Goal: Find specific page/section

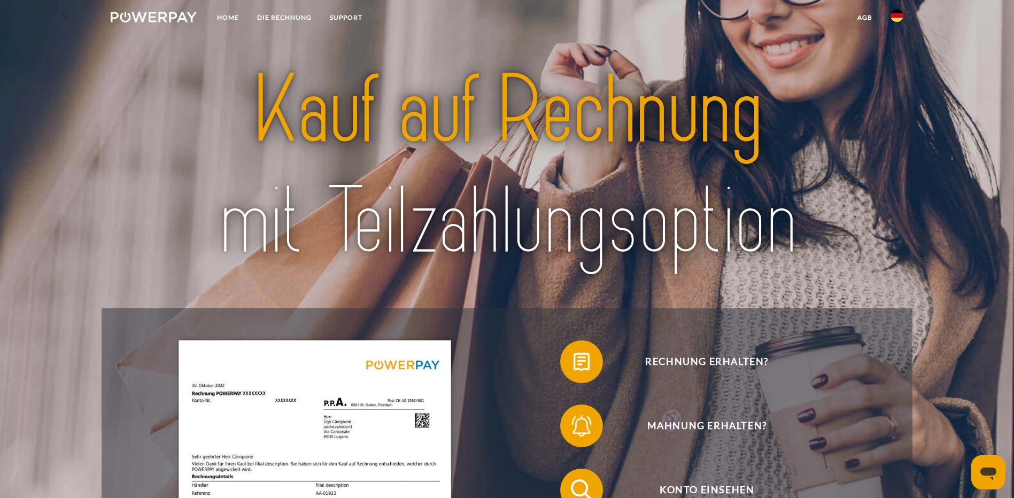
click at [902, 15] on img at bounding box center [896, 15] width 13 height 13
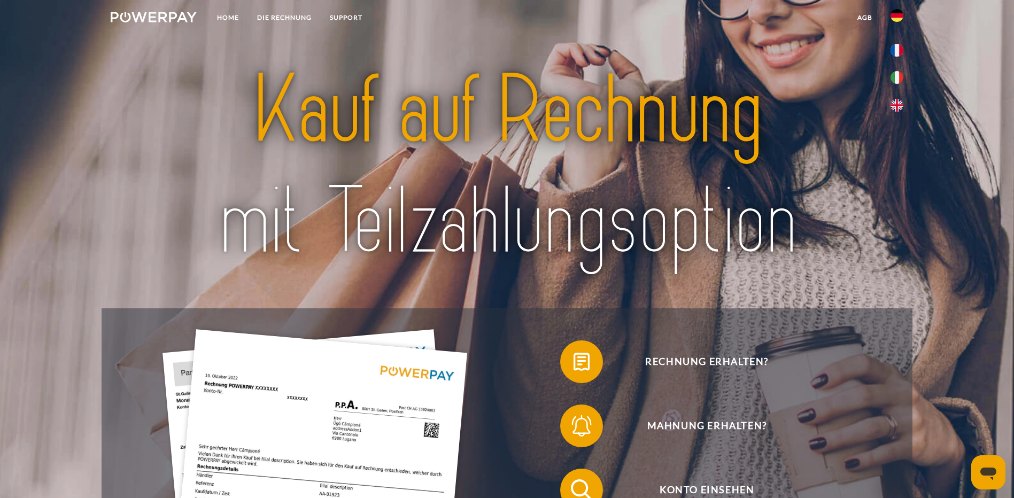
drag, startPoint x: 896, startPoint y: 51, endPoint x: 506, endPoint y: 42, distance: 390.2
click at [896, 51] on img at bounding box center [896, 50] width 13 height 13
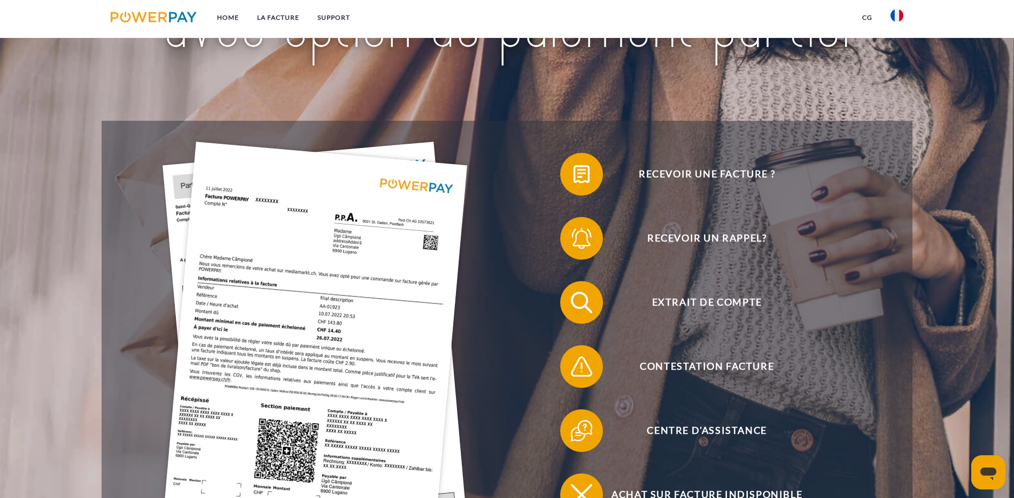
scroll to position [214, 0]
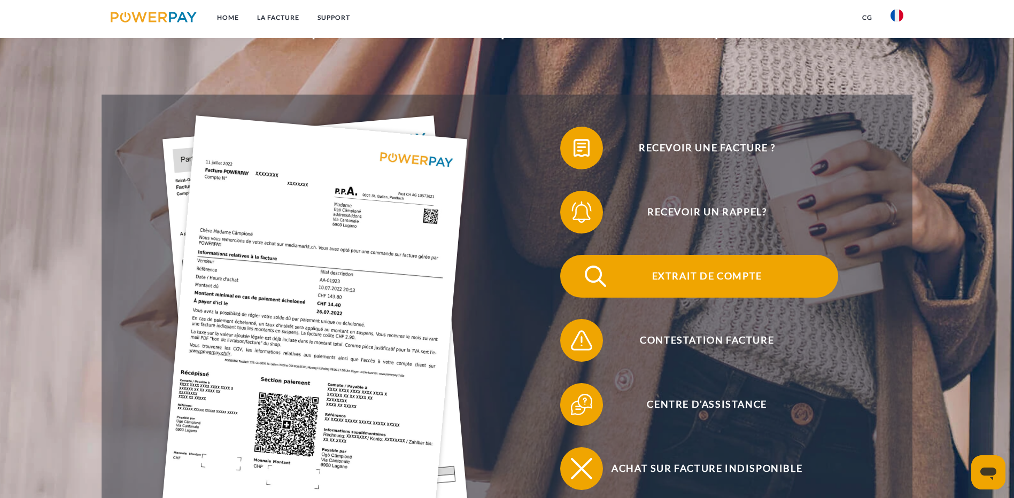
click at [576, 255] on span "Extrait de compte" at bounding box center [707, 276] width 262 height 43
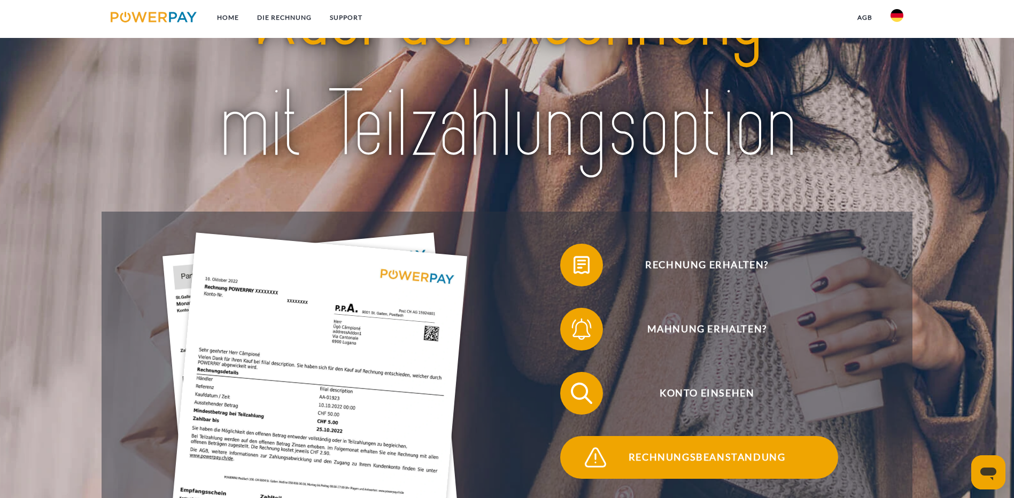
scroll to position [214, 0]
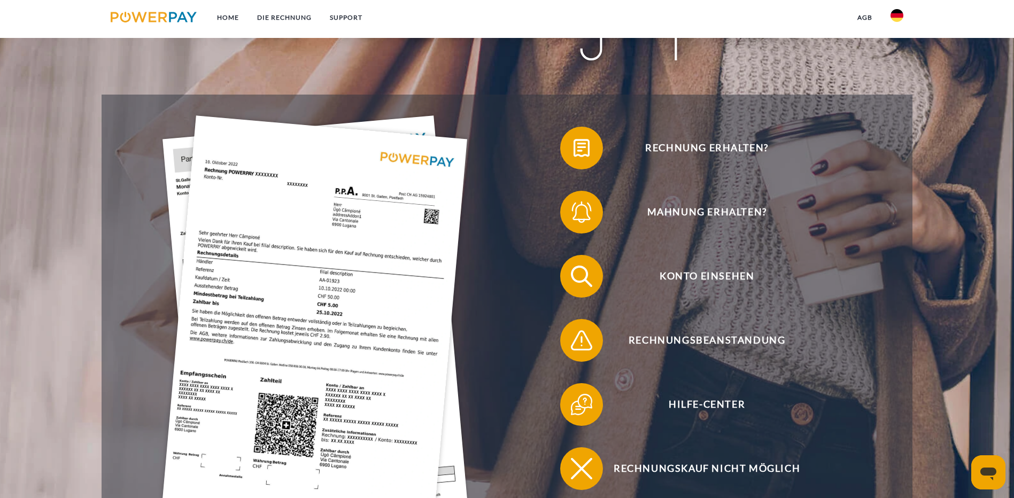
click at [903, 10] on img at bounding box center [896, 15] width 13 height 13
click at [899, 51] on img at bounding box center [896, 50] width 13 height 13
